Goal: Use online tool/utility: Utilize a website feature to perform a specific function

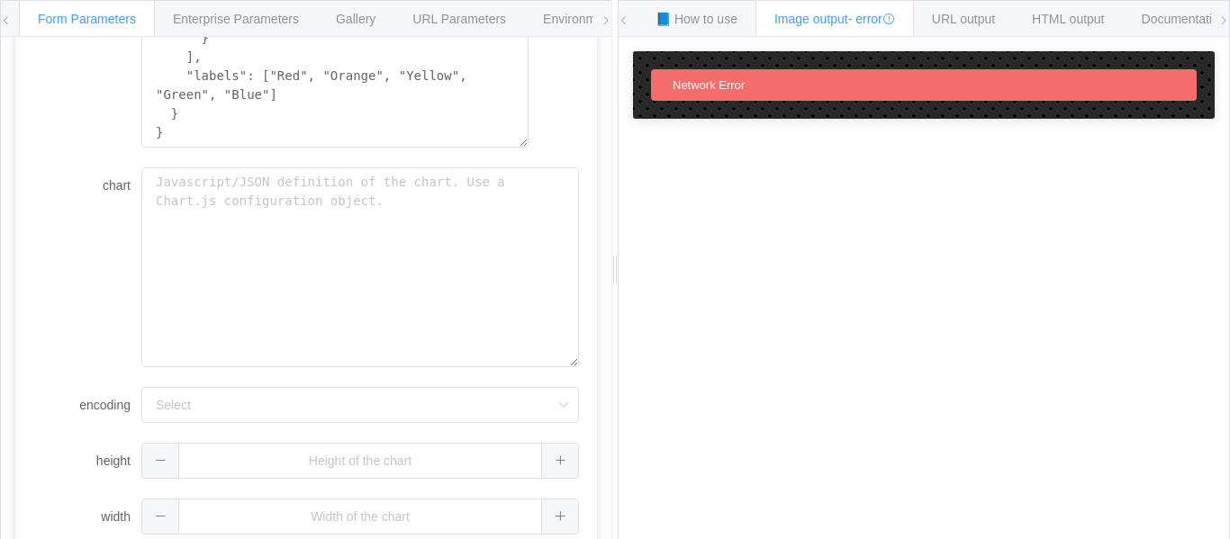
scroll to position [629, 0]
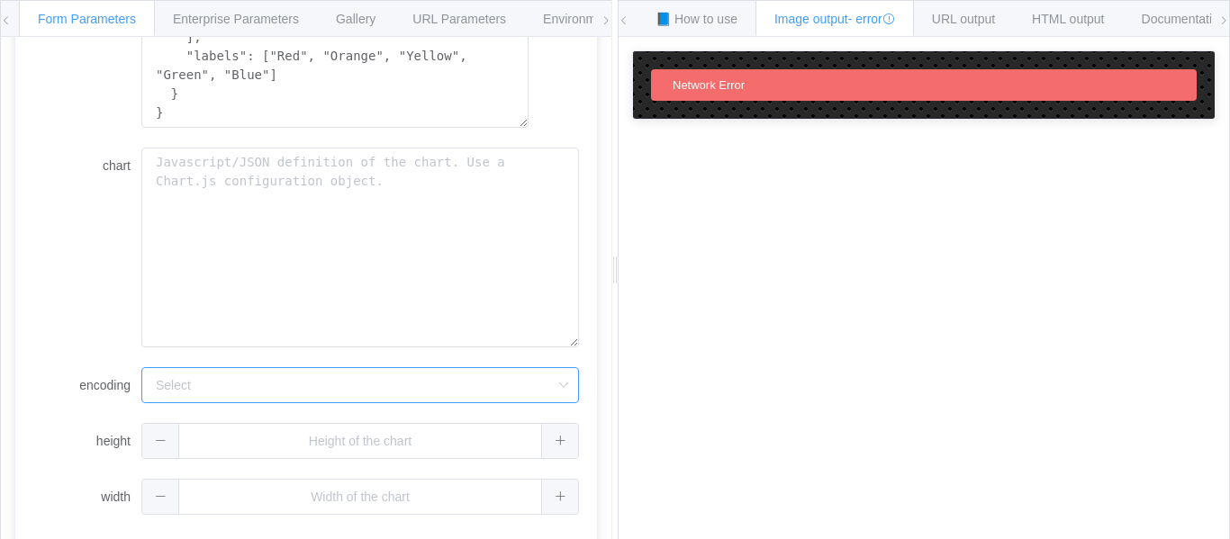
click at [205, 383] on input "encoding" at bounding box center [360, 385] width 438 height 36
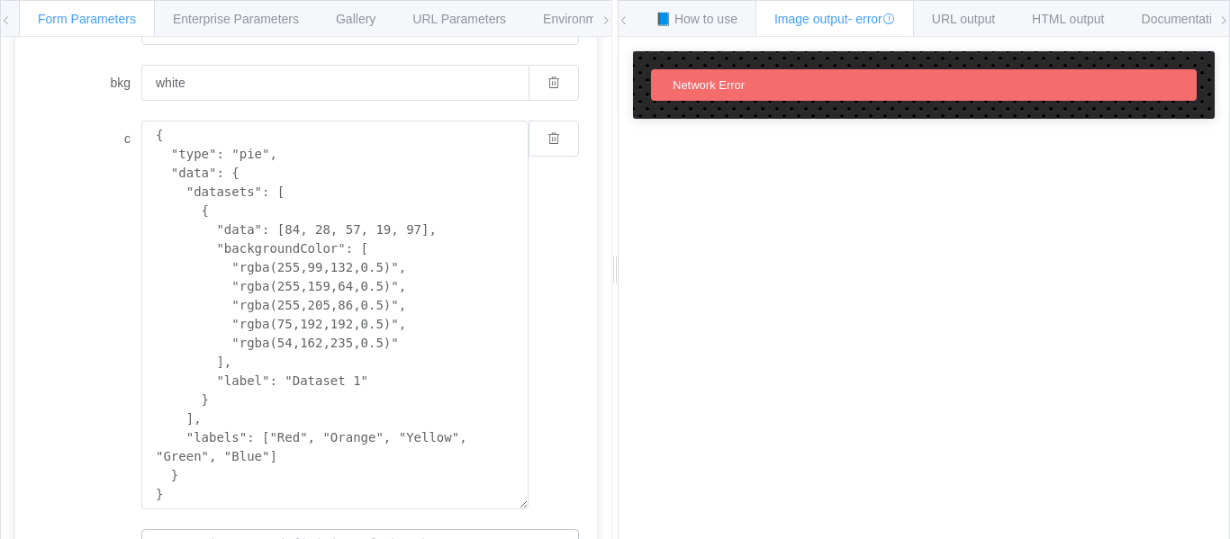
scroll to position [0, 0]
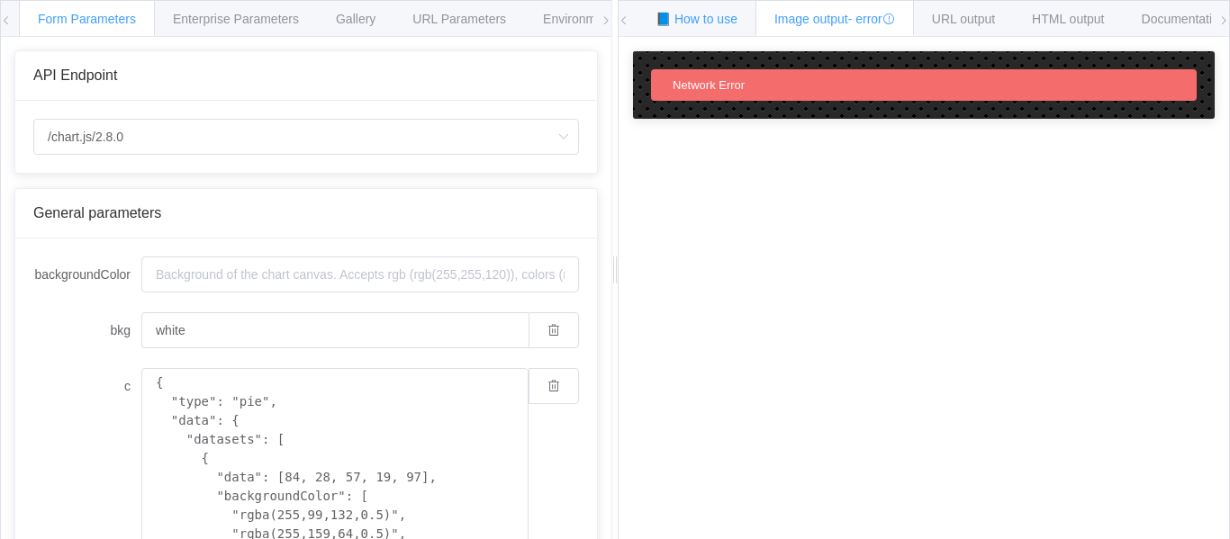
click at [686, 15] on span "📘 How to use" at bounding box center [696, 19] width 82 height 14
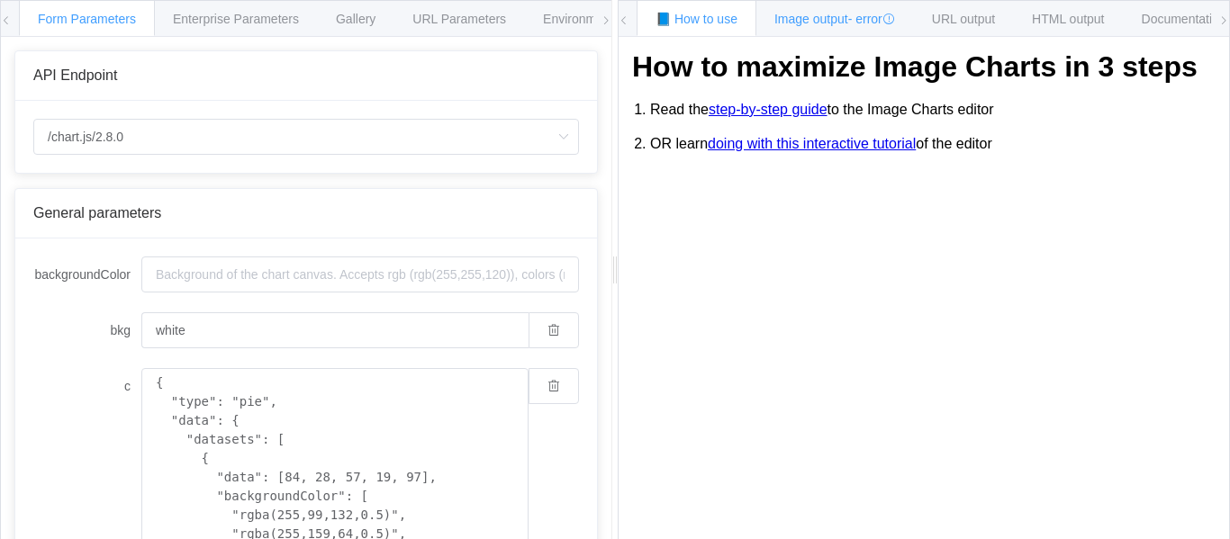
click at [852, 21] on span "Image output - error" at bounding box center [834, 19] width 121 height 14
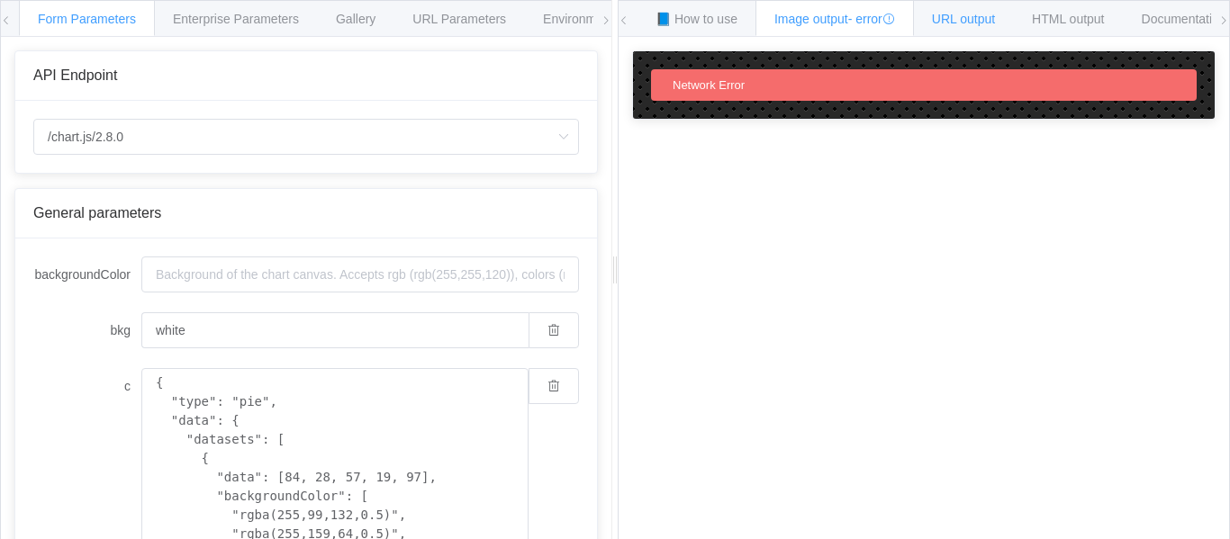
click at [506, 22] on span "URL output" at bounding box center [459, 19] width 94 height 14
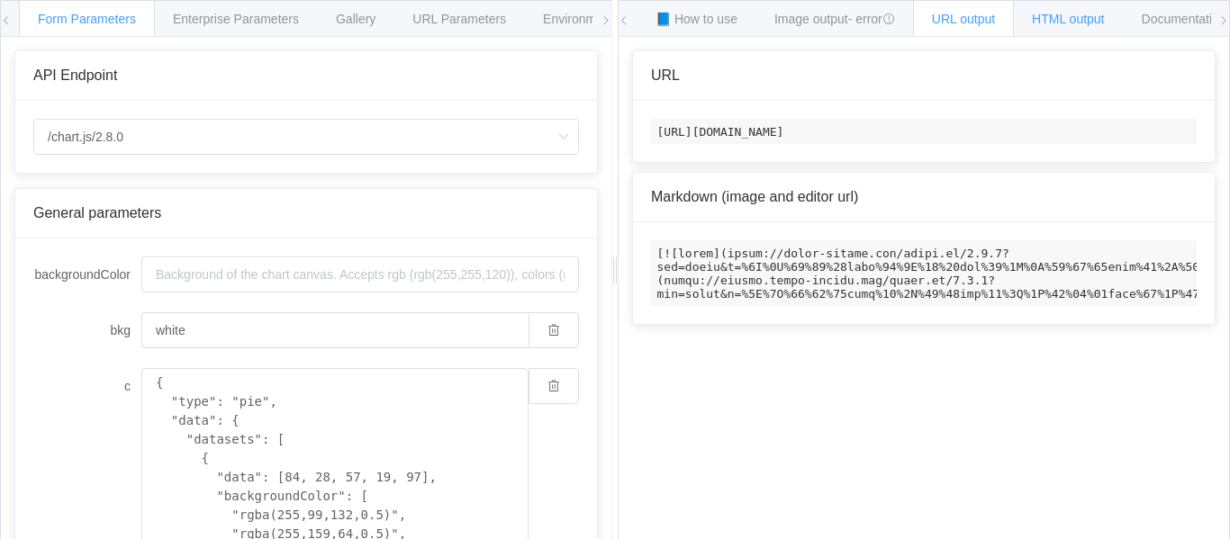
click at [1070, 16] on span "HTML output" at bounding box center [1068, 19] width 72 height 14
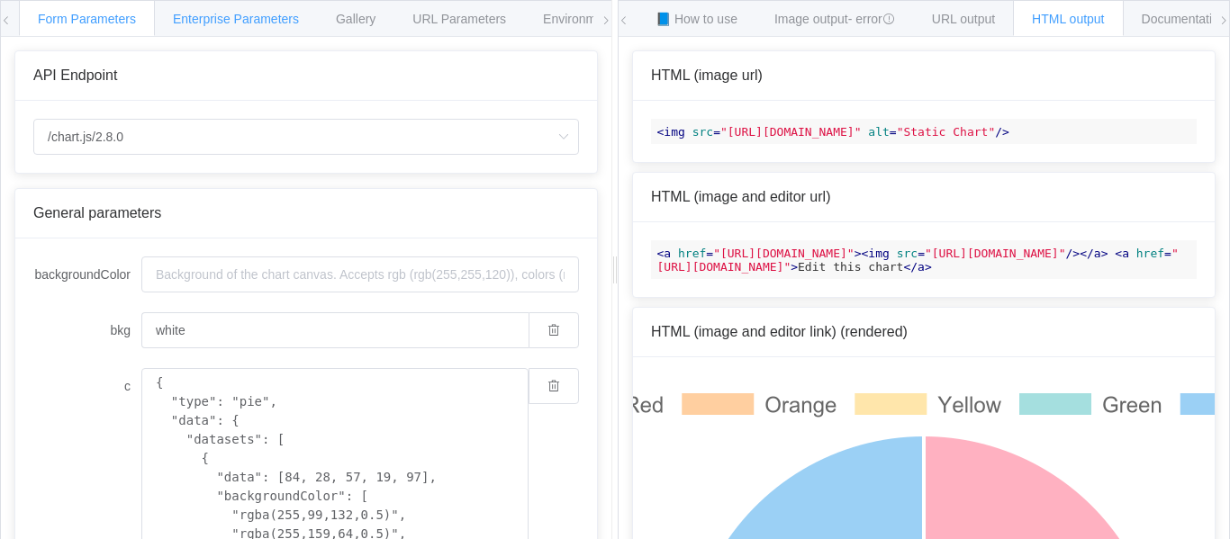
click at [207, 21] on span "Enterprise Parameters" at bounding box center [236, 19] width 126 height 14
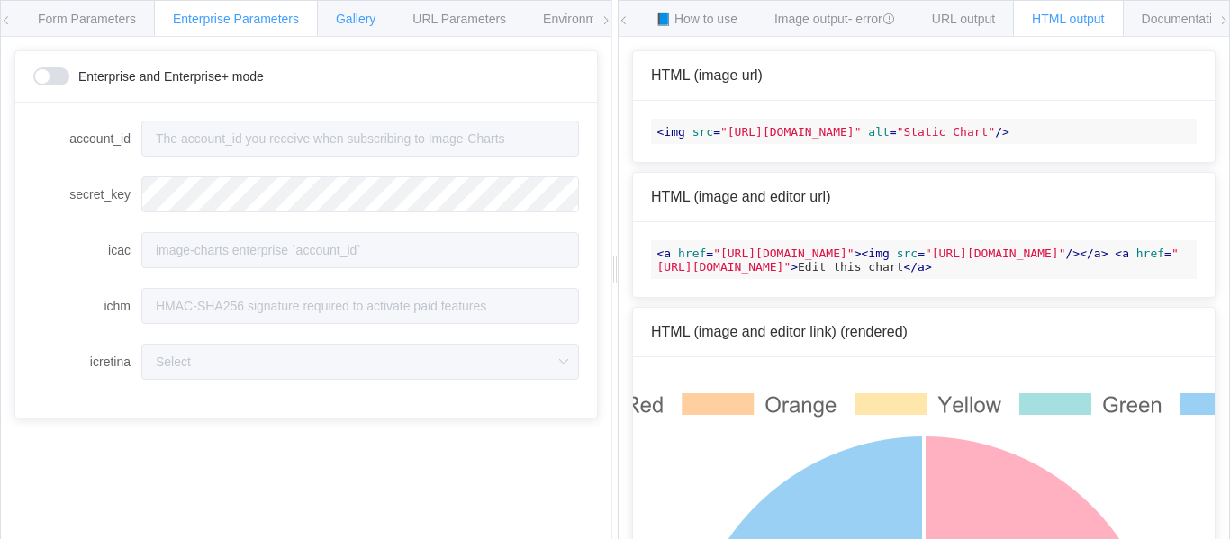
click at [367, 25] on span "Gallery" at bounding box center [356, 19] width 40 height 14
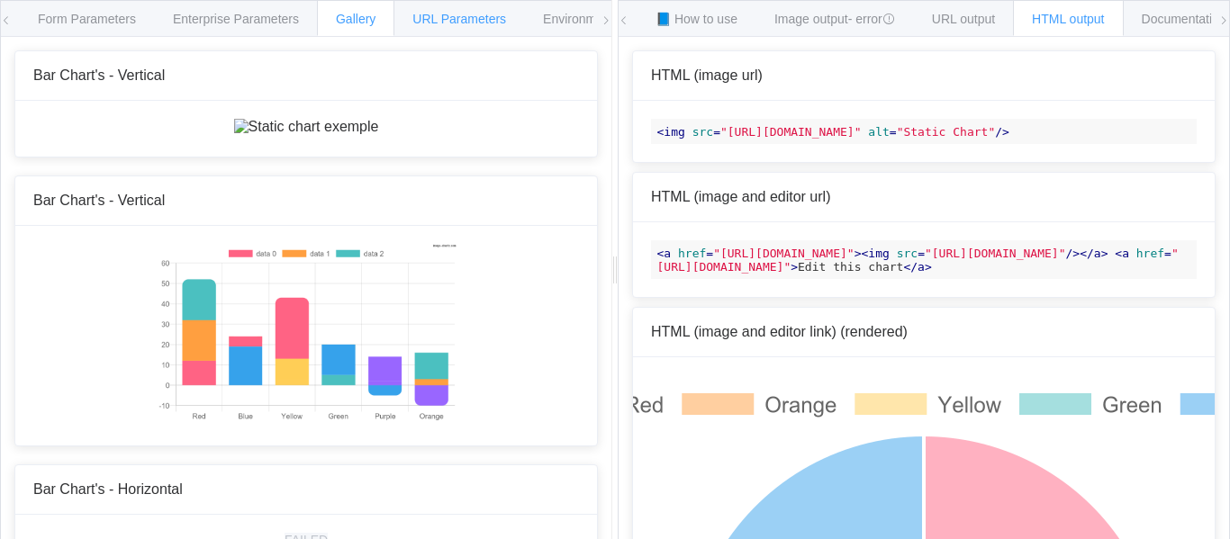
click at [482, 25] on span "URL Parameters" at bounding box center [459, 19] width 94 height 14
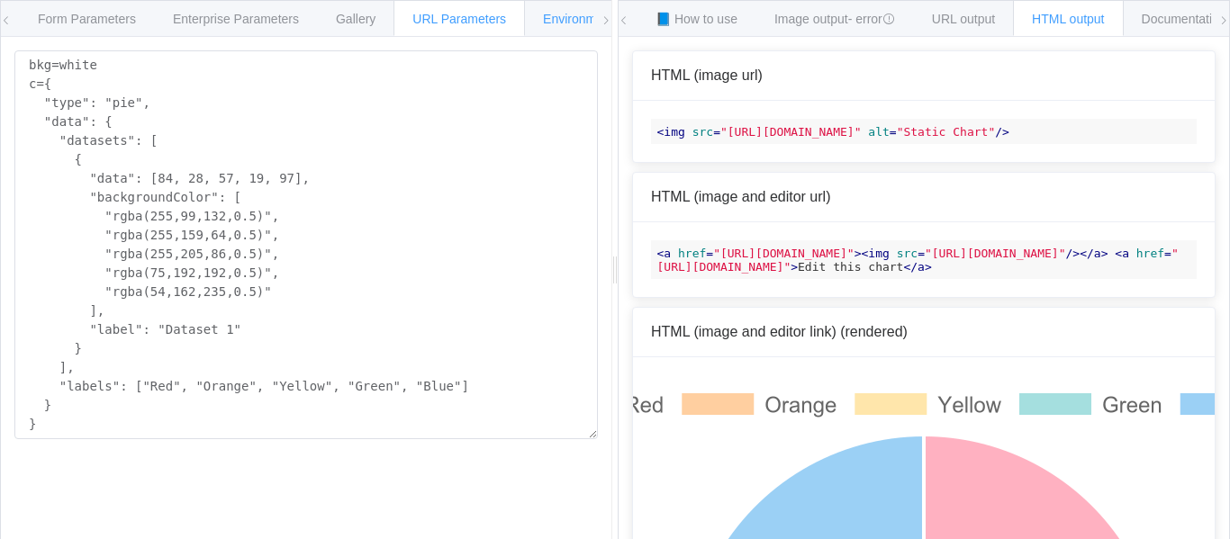
click at [559, 27] on div "Environments" at bounding box center [581, 18] width 115 height 36
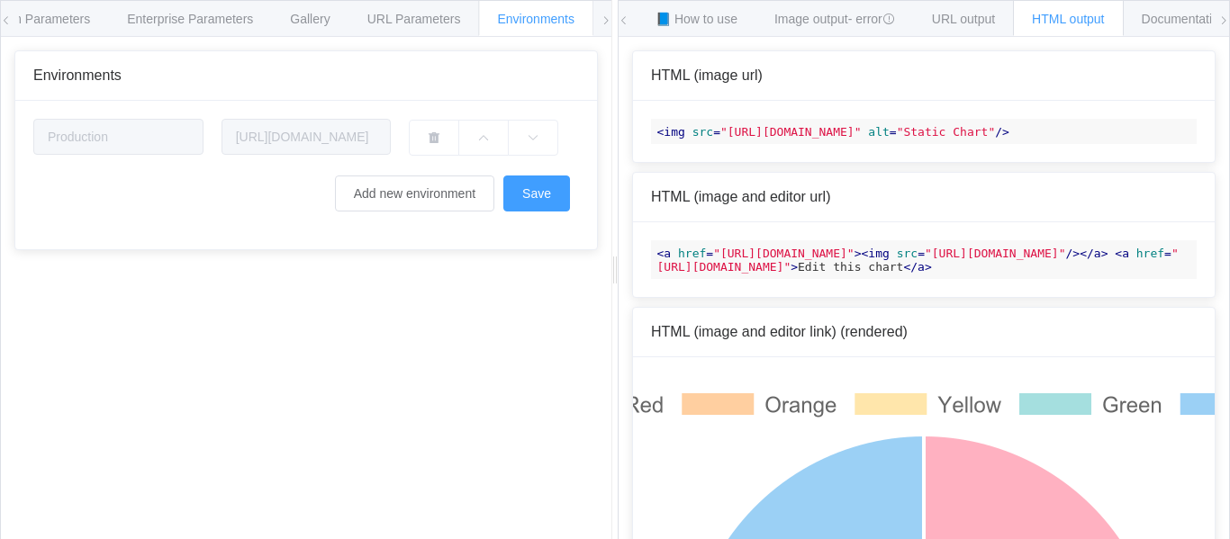
click at [604, 20] on icon at bounding box center [606, 20] width 11 height 11
click at [6, 18] on icon at bounding box center [6, 20] width 11 height 11
click at [75, 8] on div "Form Parameters" at bounding box center [87, 18] width 136 height 36
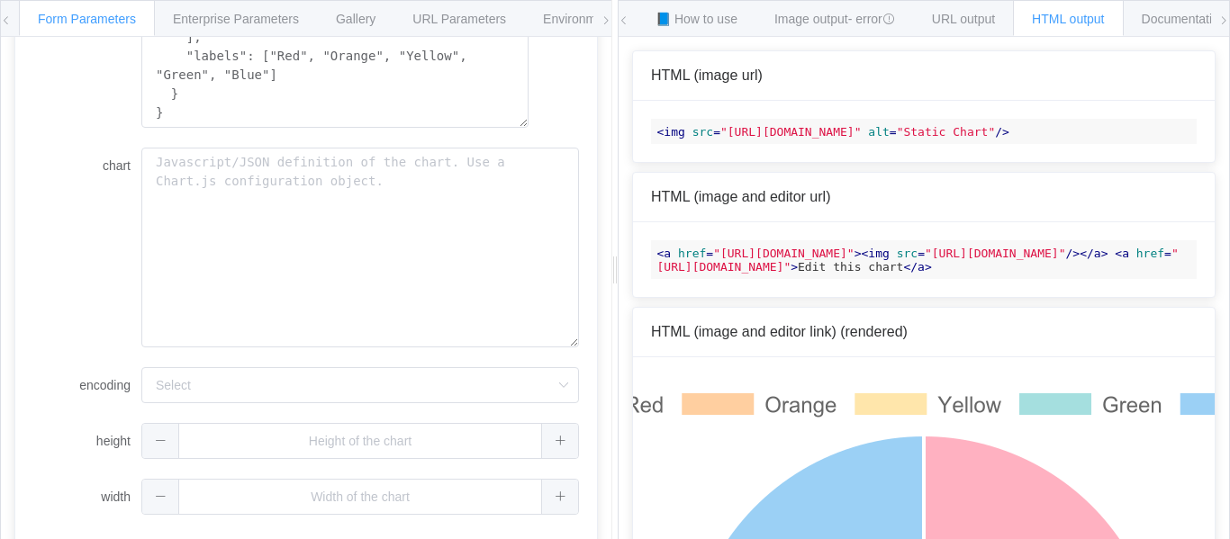
scroll to position [181, 0]
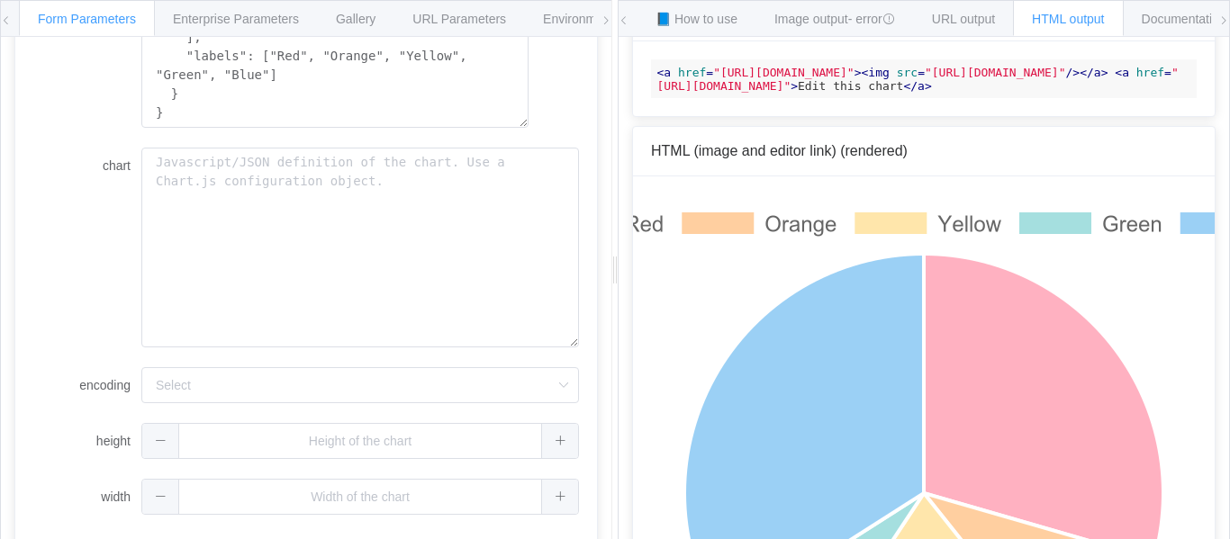
click at [734, 158] on span "HTML (image and editor link) (rendered)" at bounding box center [779, 150] width 257 height 15
click at [685, 350] on div "Edit this chart" at bounding box center [924, 472] width 582 height 592
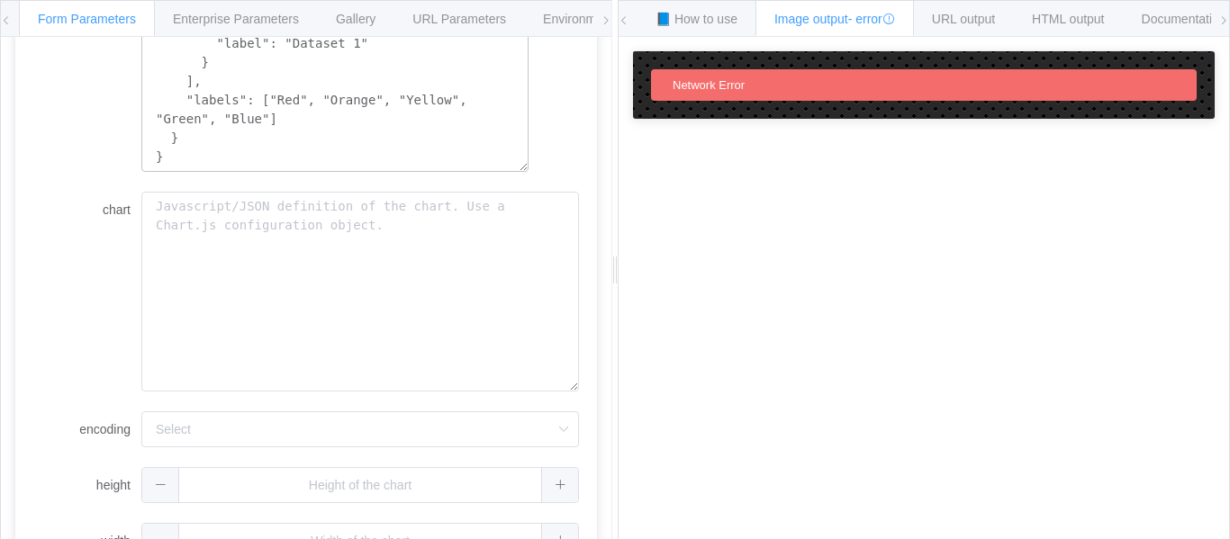
scroll to position [629, 0]
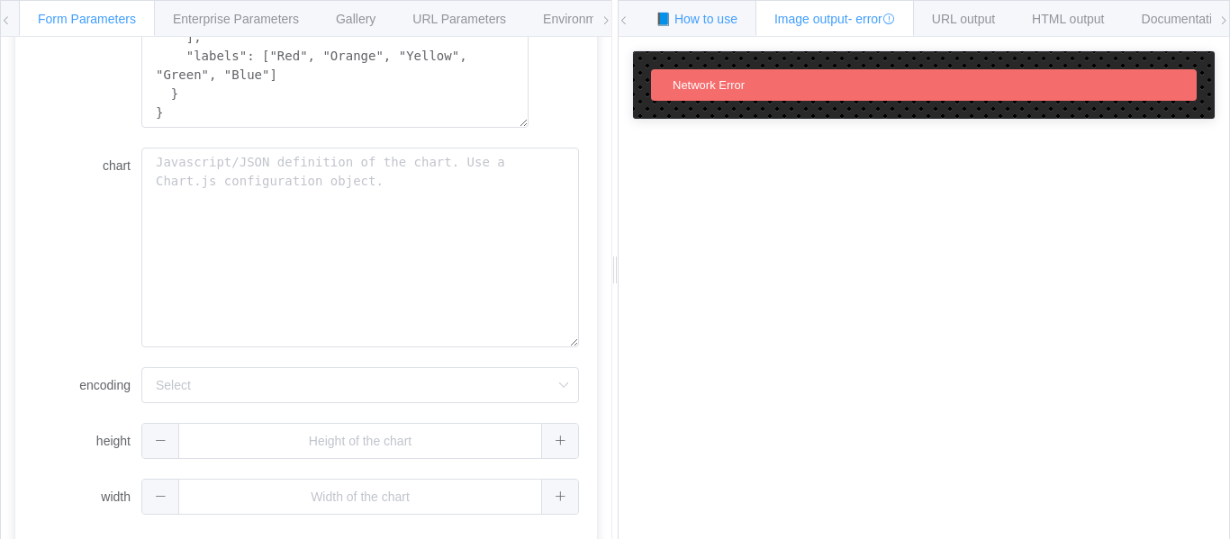
click at [680, 14] on span "📘 How to use" at bounding box center [696, 19] width 82 height 14
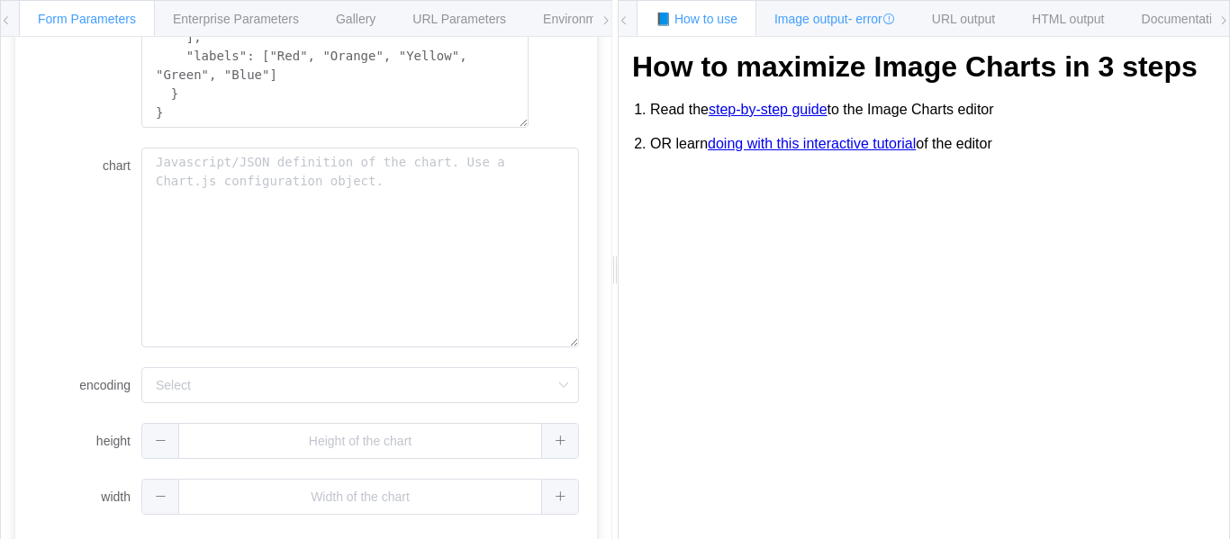
click at [819, 19] on span "Image output - error" at bounding box center [834, 19] width 121 height 14
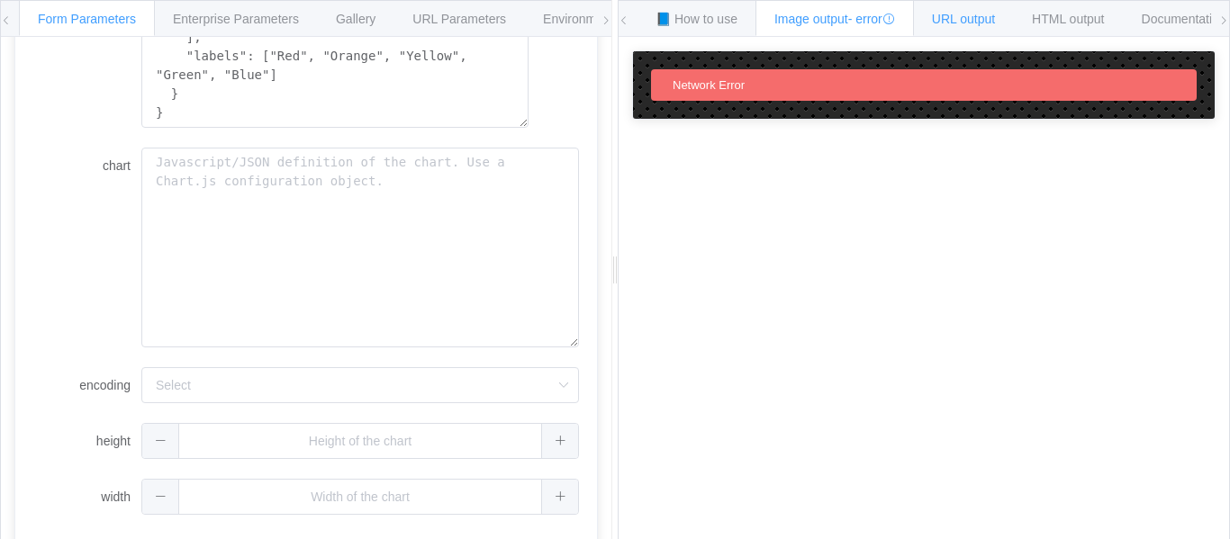
click at [956, 4] on div "URL output" at bounding box center [963, 18] width 101 height 36
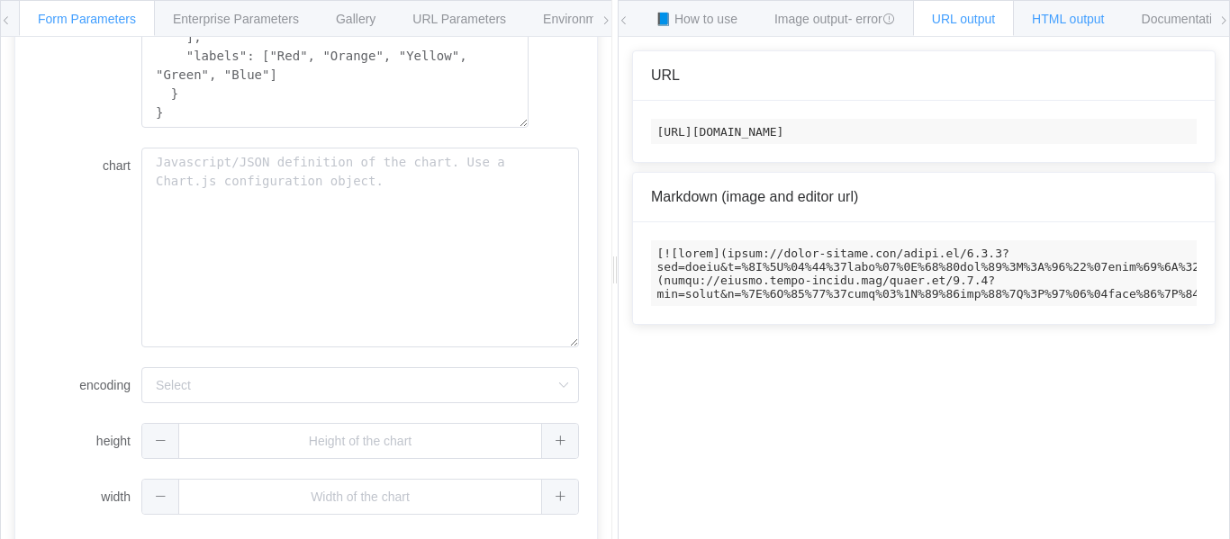
click at [1077, 16] on span "HTML output" at bounding box center [1068, 19] width 72 height 14
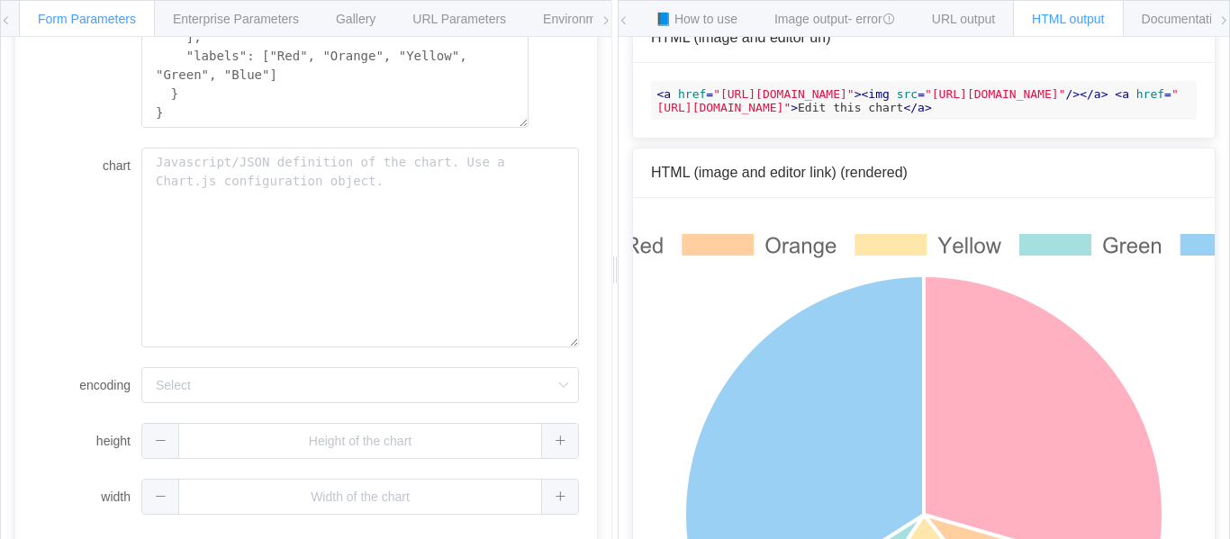
scroll to position [181, 0]
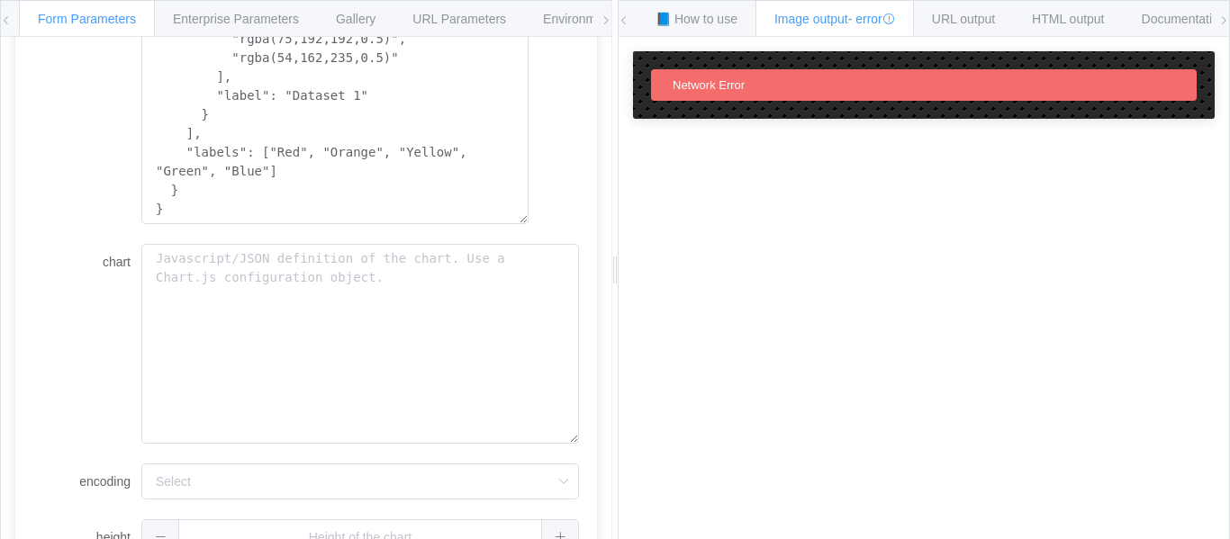
scroll to position [629, 0]
